Goal: Information Seeking & Learning: Learn about a topic

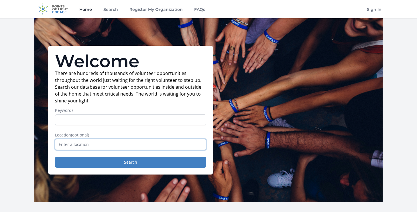
click at [106, 145] on input "text" at bounding box center [130, 144] width 151 height 11
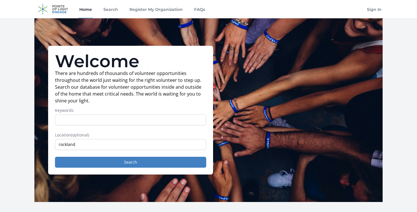
type input "Rockland, ME, USA"
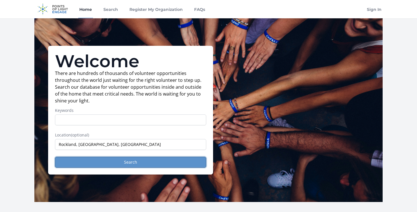
click at [118, 163] on button "Search" at bounding box center [130, 162] width 151 height 11
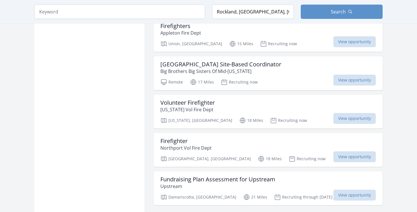
scroll to position [664, 0]
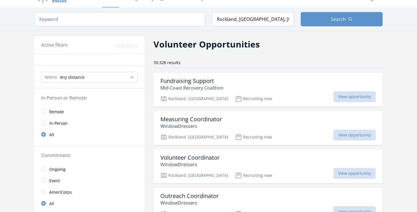
scroll to position [13, 0]
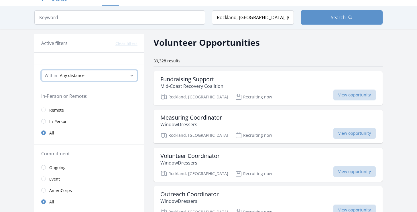
click at [119, 75] on select "Any distance , 5 Miles , 20 Miles , 50 Miles , 100 Miles" at bounding box center [89, 75] width 96 height 11
select select "8046"
click at [41, 70] on select "Any distance , 5 Miles , 20 Miles , 50 Miles , 100 Miles" at bounding box center [89, 75] width 96 height 11
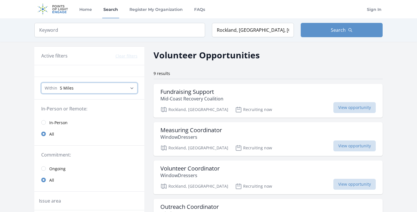
click at [132, 88] on select "Any distance , 5 Miles , 20 Miles , 50 Miles , 100 Miles" at bounding box center [89, 88] width 96 height 11
click at [41, 83] on select "Any distance , 5 Miles , 20 Miles , 50 Miles , 100 Miles" at bounding box center [89, 88] width 96 height 11
click at [335, 27] on span "Search" at bounding box center [338, 30] width 15 height 7
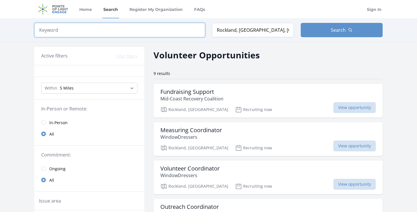
click at [195, 35] on input "search" at bounding box center [119, 30] width 171 height 14
type input "d"
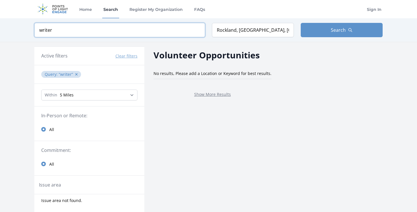
type input "writer"
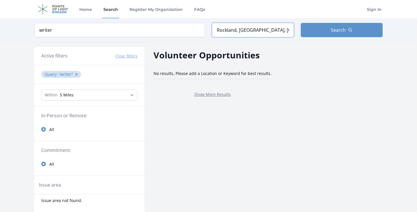
click at [268, 32] on input "Rockland, [GEOGRAPHIC_DATA], [GEOGRAPHIC_DATA]" at bounding box center [253, 30] width 82 height 14
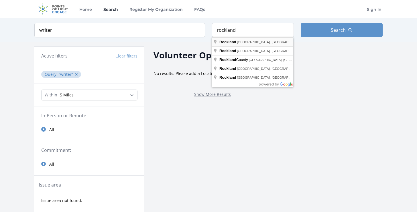
type input "Rockland, [GEOGRAPHIC_DATA], [GEOGRAPHIC_DATA]"
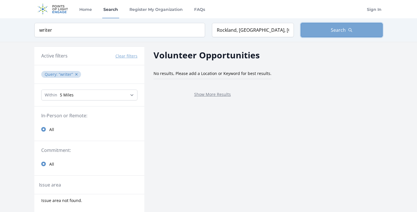
click at [336, 27] on span "Search" at bounding box center [338, 30] width 15 height 7
click at [86, 10] on link "Home" at bounding box center [85, 9] width 15 height 18
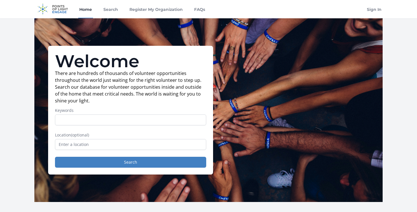
click at [83, 7] on link "Home" at bounding box center [85, 9] width 15 height 18
click at [57, 6] on img at bounding box center [52, 9] width 37 height 18
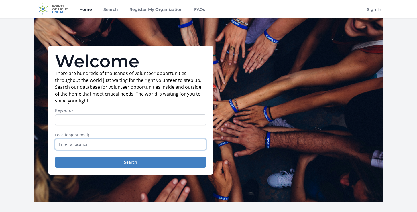
click at [97, 147] on input "text" at bounding box center [130, 144] width 151 height 11
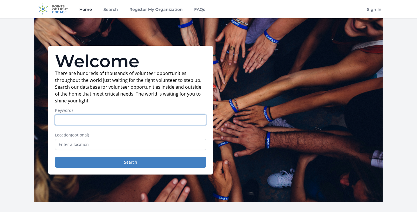
click at [84, 121] on input "Keywords" at bounding box center [130, 120] width 151 height 11
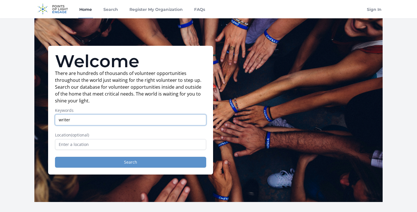
type input "writer"
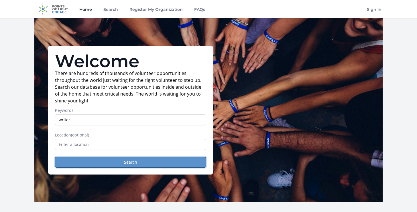
click at [119, 163] on button "Search" at bounding box center [130, 162] width 151 height 11
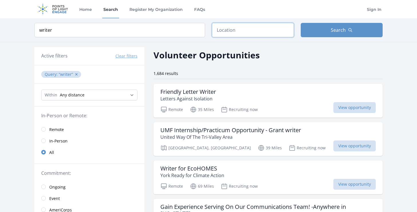
click at [241, 36] on input "text" at bounding box center [253, 30] width 82 height 14
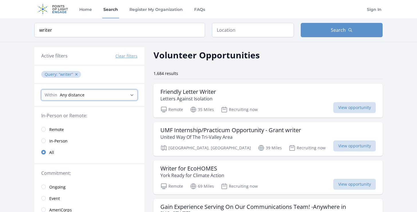
click at [88, 97] on select "Any distance , 5 Miles , 20 Miles , 50 Miles , 100 Miles" at bounding box center [89, 95] width 96 height 11
select select "8046"
click at [41, 90] on select "Any distance , 5 Miles , 20 Miles , 50 Miles , 100 Miles" at bounding box center [89, 95] width 96 height 11
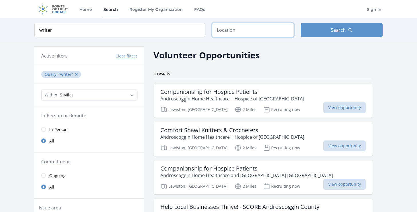
click at [237, 31] on input "text" at bounding box center [253, 30] width 82 height 14
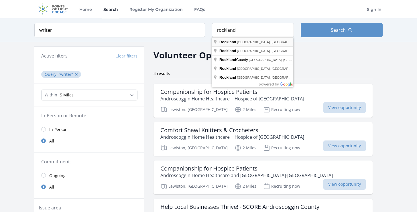
type input "Rockland, [GEOGRAPHIC_DATA], [GEOGRAPHIC_DATA]"
